Goal: Obtain resource: Download file/media

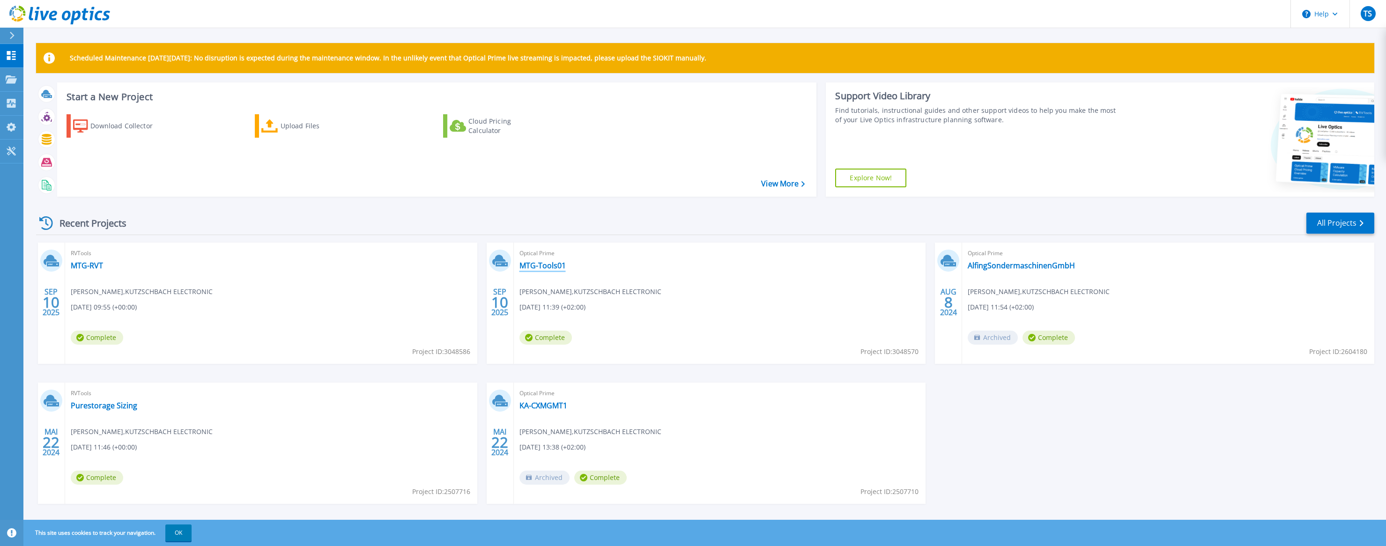
click at [548, 266] on link "MTG-Tools01" at bounding box center [543, 265] width 46 height 9
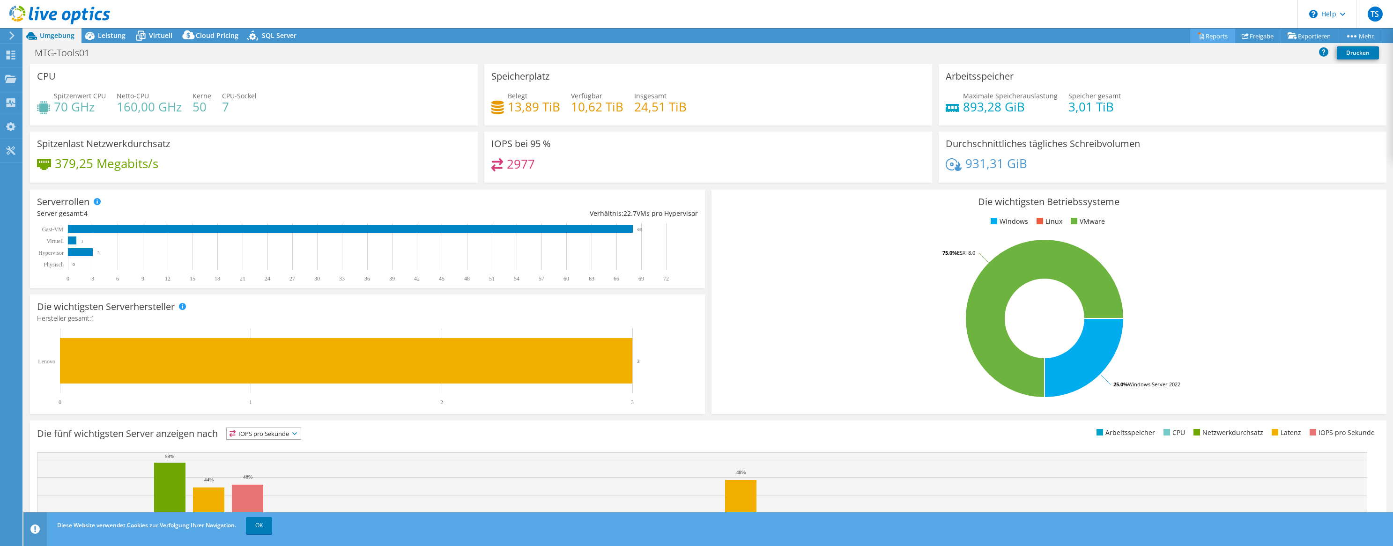
click at [1200, 42] on link "Reports" at bounding box center [1212, 36] width 45 height 15
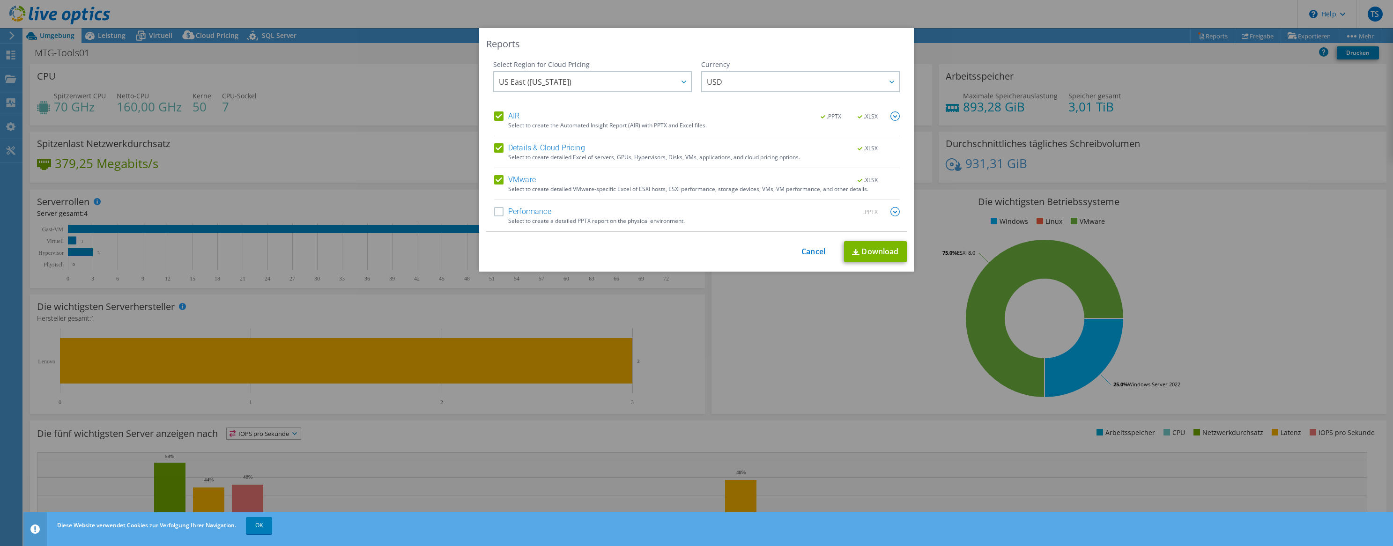
click at [1203, 38] on div "Reports Select Region for Cloud Pricing Asia Pacific ([GEOGRAPHIC_DATA]) [GEOGR…" at bounding box center [696, 273] width 1393 height 490
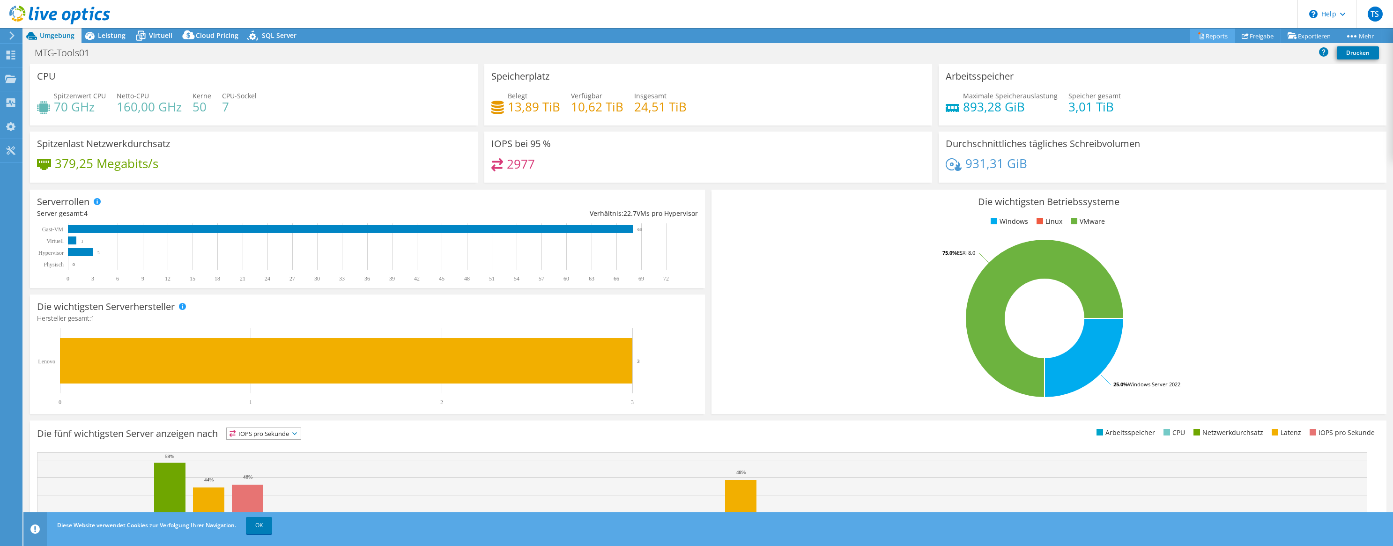
click at [1215, 33] on link "Reports" at bounding box center [1212, 36] width 45 height 15
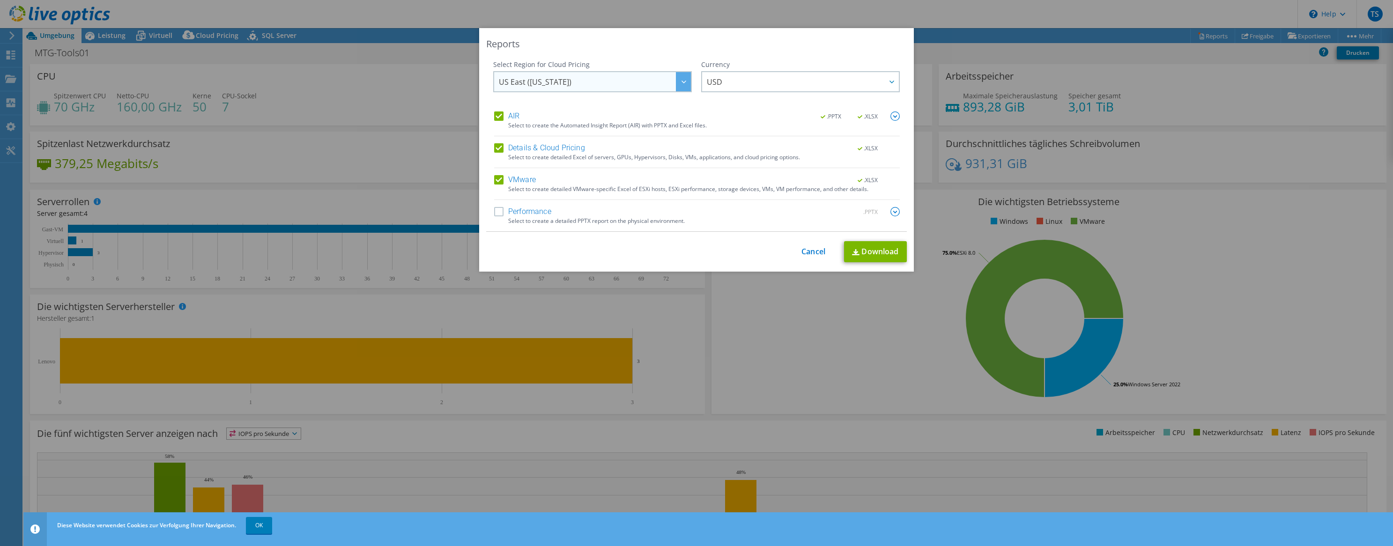
click at [670, 77] on span "US East ([US_STATE])" at bounding box center [595, 81] width 192 height 19
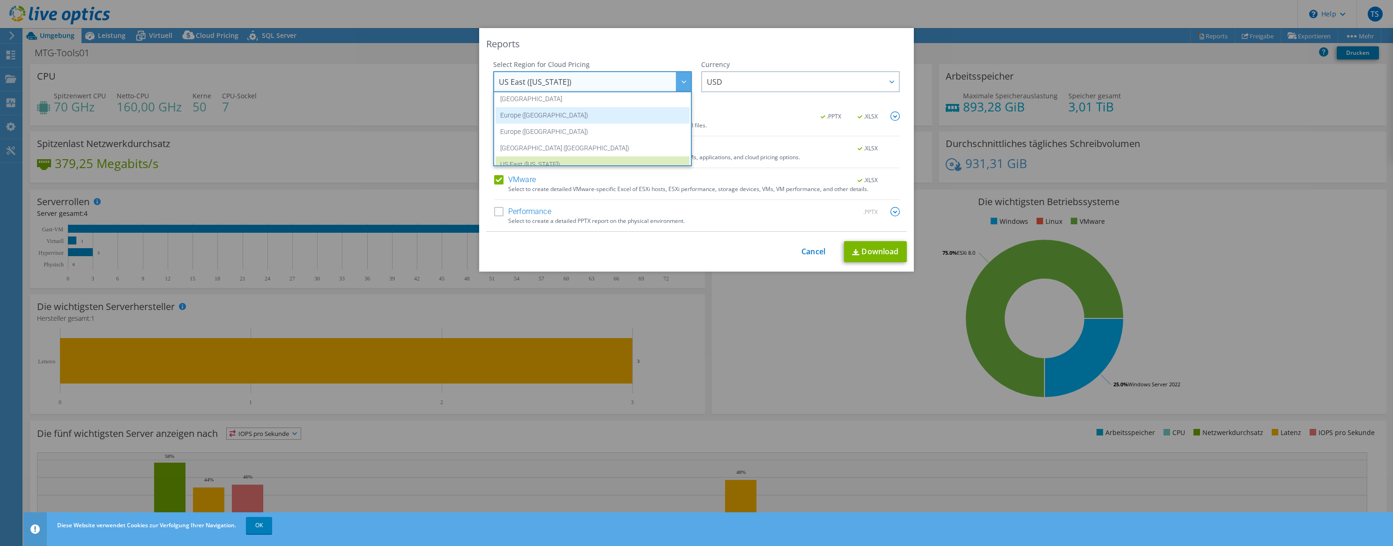
click at [589, 117] on li "Europe ([GEOGRAPHIC_DATA])" at bounding box center [593, 115] width 194 height 16
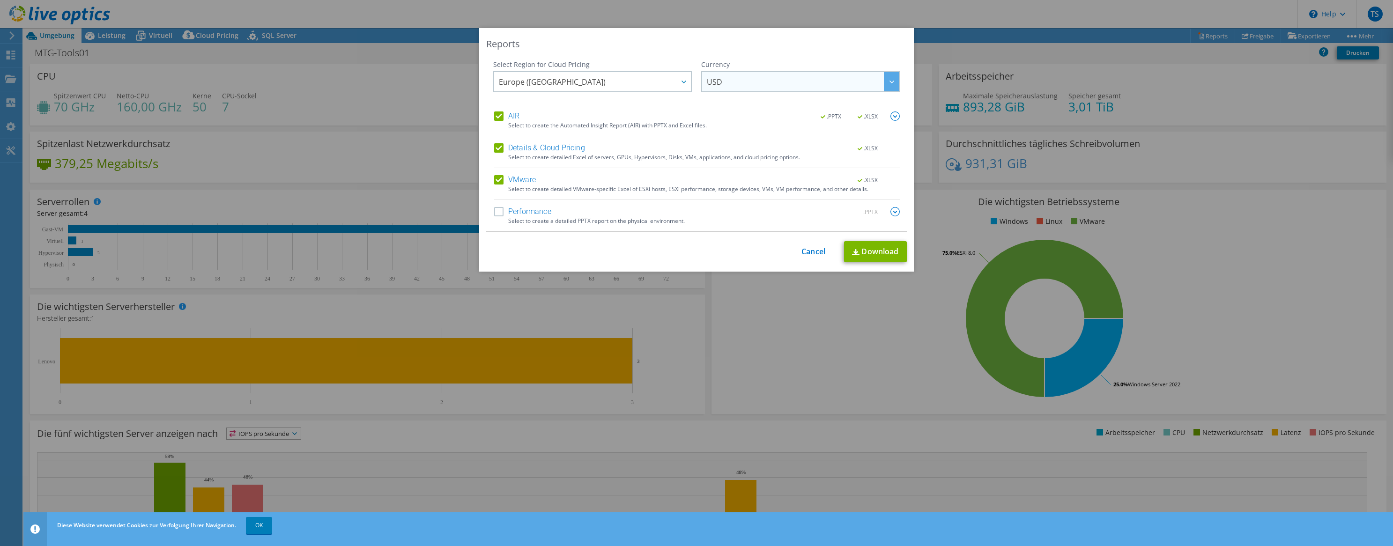
click at [751, 83] on span "USD" at bounding box center [803, 81] width 192 height 19
click at [721, 134] on li "EUR" at bounding box center [801, 139] width 194 height 16
click at [989, 7] on div "Reports Select Region for Cloud Pricing Asia Pacific ([GEOGRAPHIC_DATA]) [GEOGR…" at bounding box center [696, 273] width 1393 height 546
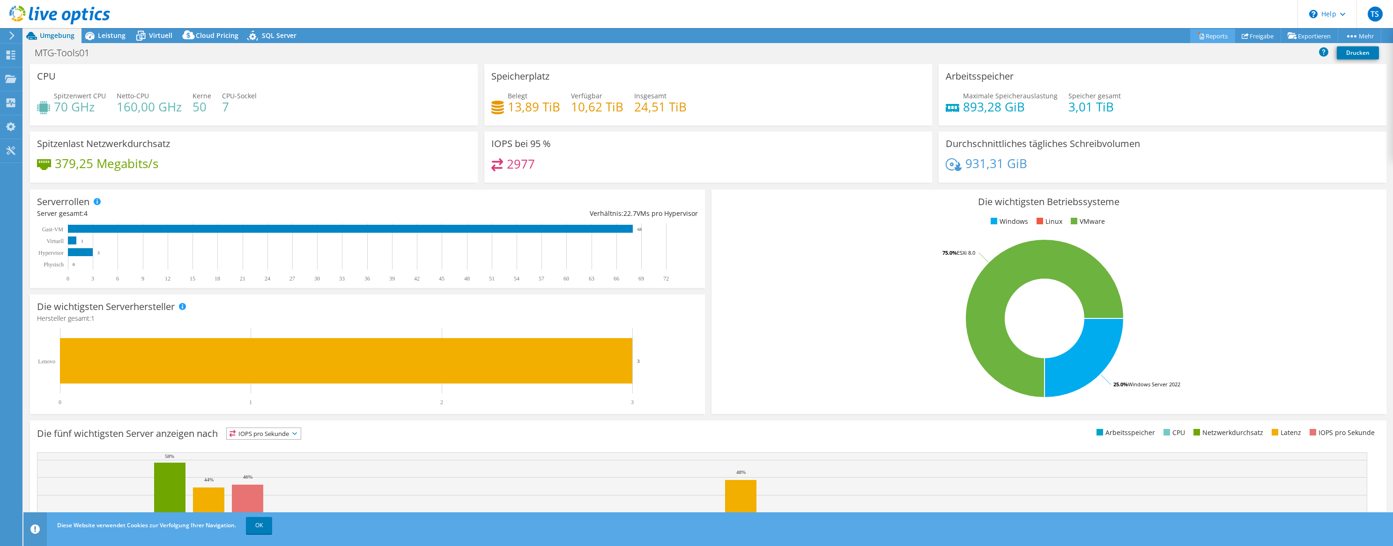
click at [1207, 35] on link "Reports" at bounding box center [1212, 36] width 45 height 15
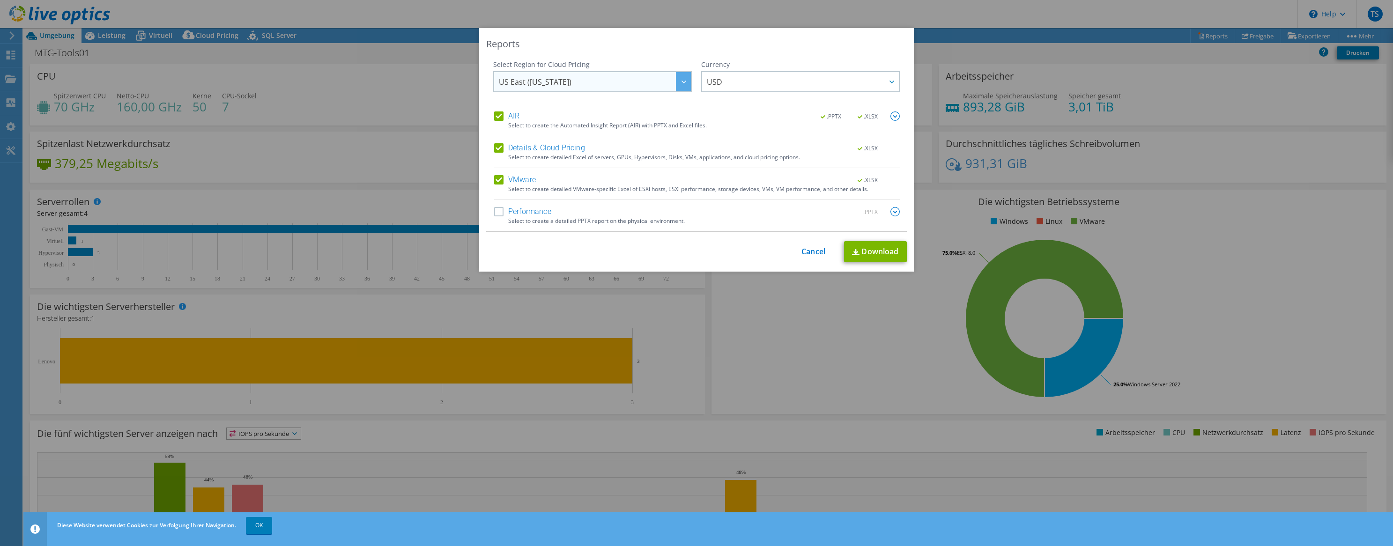
click at [660, 81] on span "US East ([US_STATE])" at bounding box center [595, 81] width 192 height 19
click at [581, 132] on li "Europe ([GEOGRAPHIC_DATA])" at bounding box center [593, 134] width 194 height 16
click at [749, 86] on span "USD" at bounding box center [803, 81] width 192 height 19
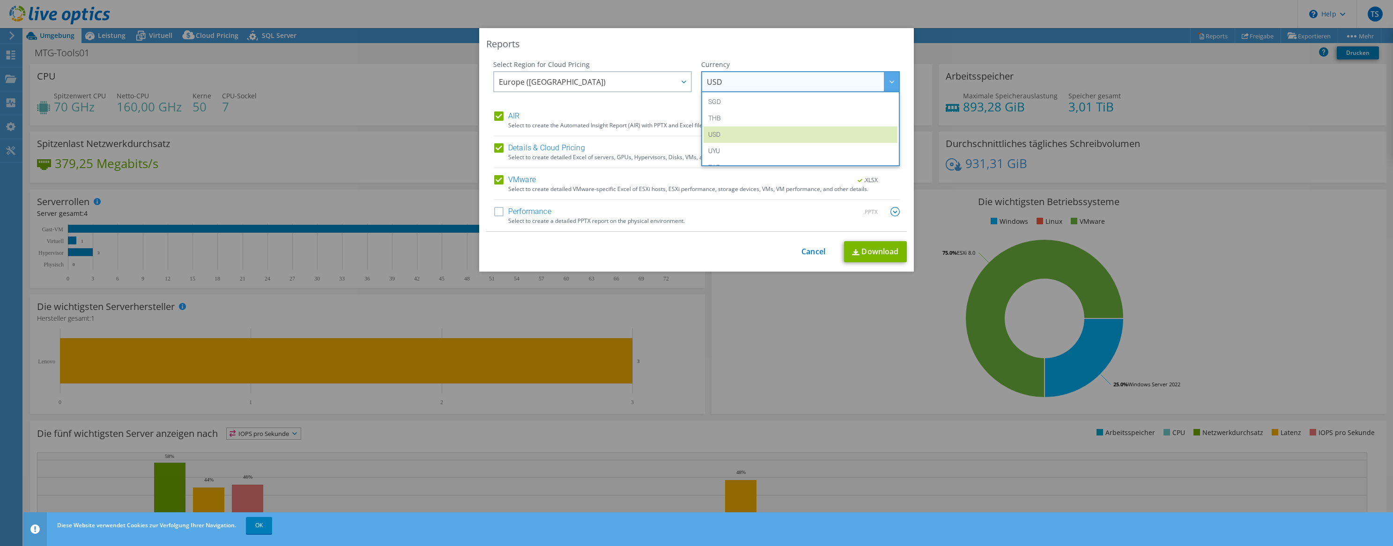
scroll to position [340, 0]
click at [779, 43] on div "Reports" at bounding box center [696, 43] width 421 height 13
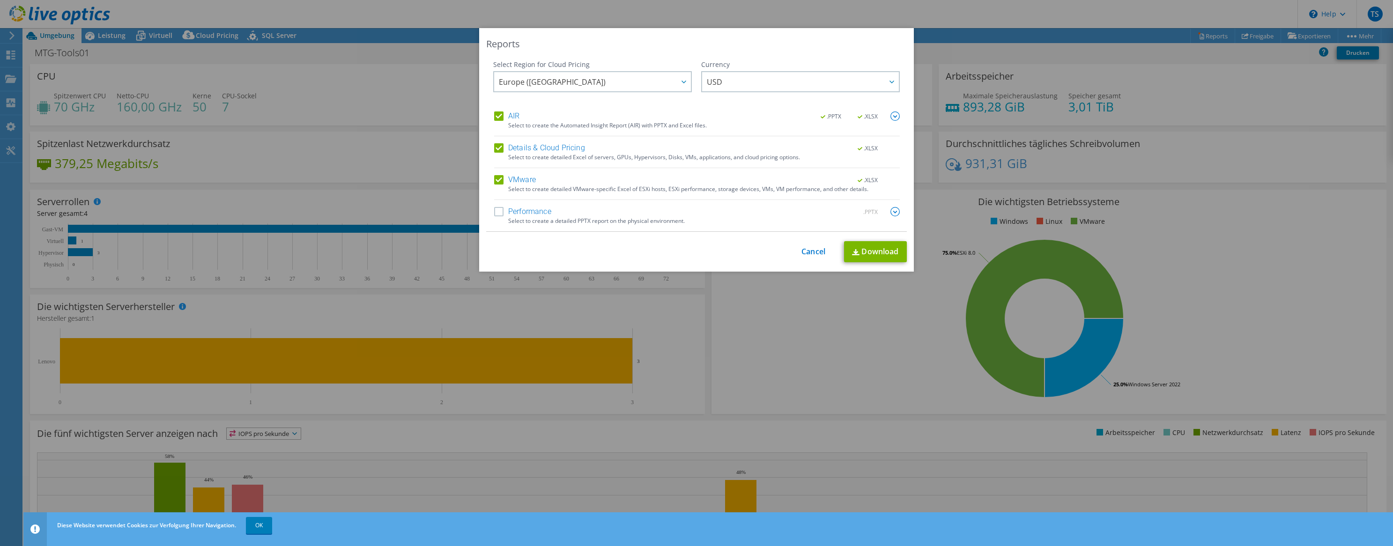
click at [496, 209] on label "Performance" at bounding box center [522, 211] width 57 height 9
click at [0, 0] on input "Performance" at bounding box center [0, 0] width 0 height 0
click at [867, 247] on link "Download" at bounding box center [875, 251] width 63 height 21
click at [962, 31] on div "Reports Select Region for Cloud Pricing Asia Pacific ([GEOGRAPHIC_DATA]) [GEOGR…" at bounding box center [696, 273] width 1393 height 490
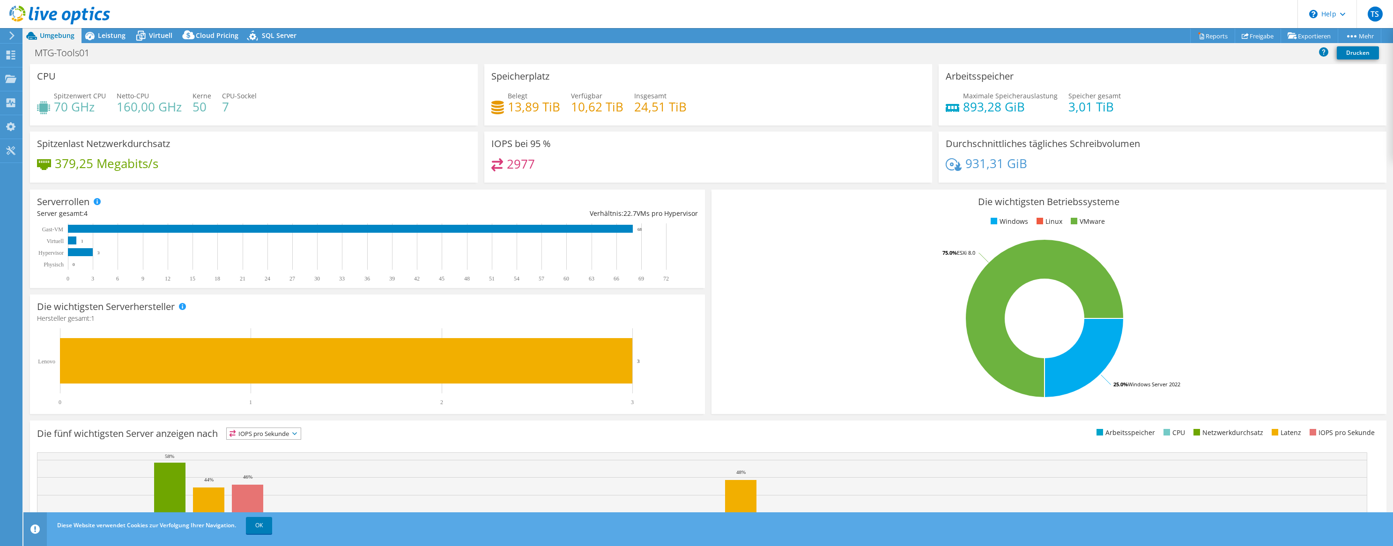
drag, startPoint x: 825, startPoint y: 36, endPoint x: 830, endPoint y: 38, distance: 5.7
click at [830, 37] on div "Projektmaßnahmen Projektmaßnahmen Reports Freigabe Exportieren vSAN ReadyNode S…" at bounding box center [708, 35] width 1370 height 15
